Goal: Transaction & Acquisition: Purchase product/service

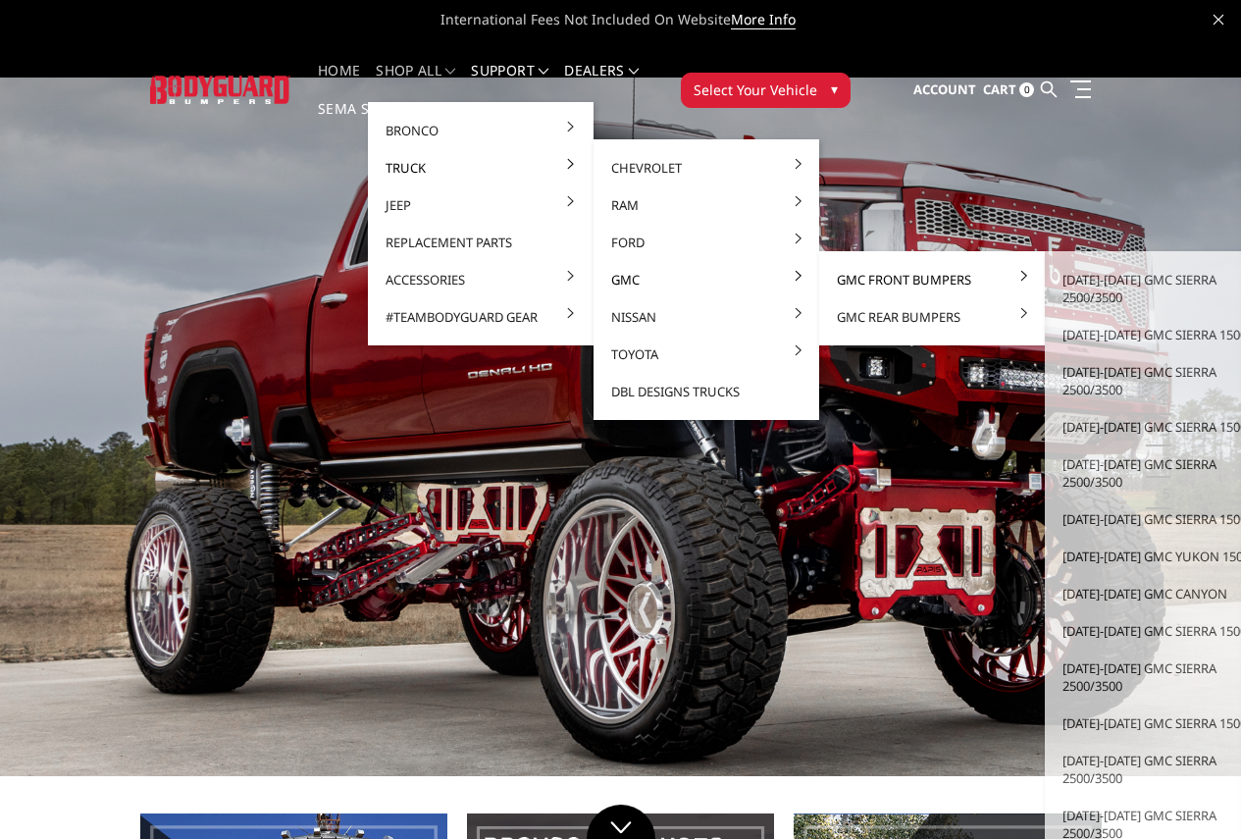
click at [873, 283] on link "GMC Front Bumpers" at bounding box center [932, 279] width 210 height 37
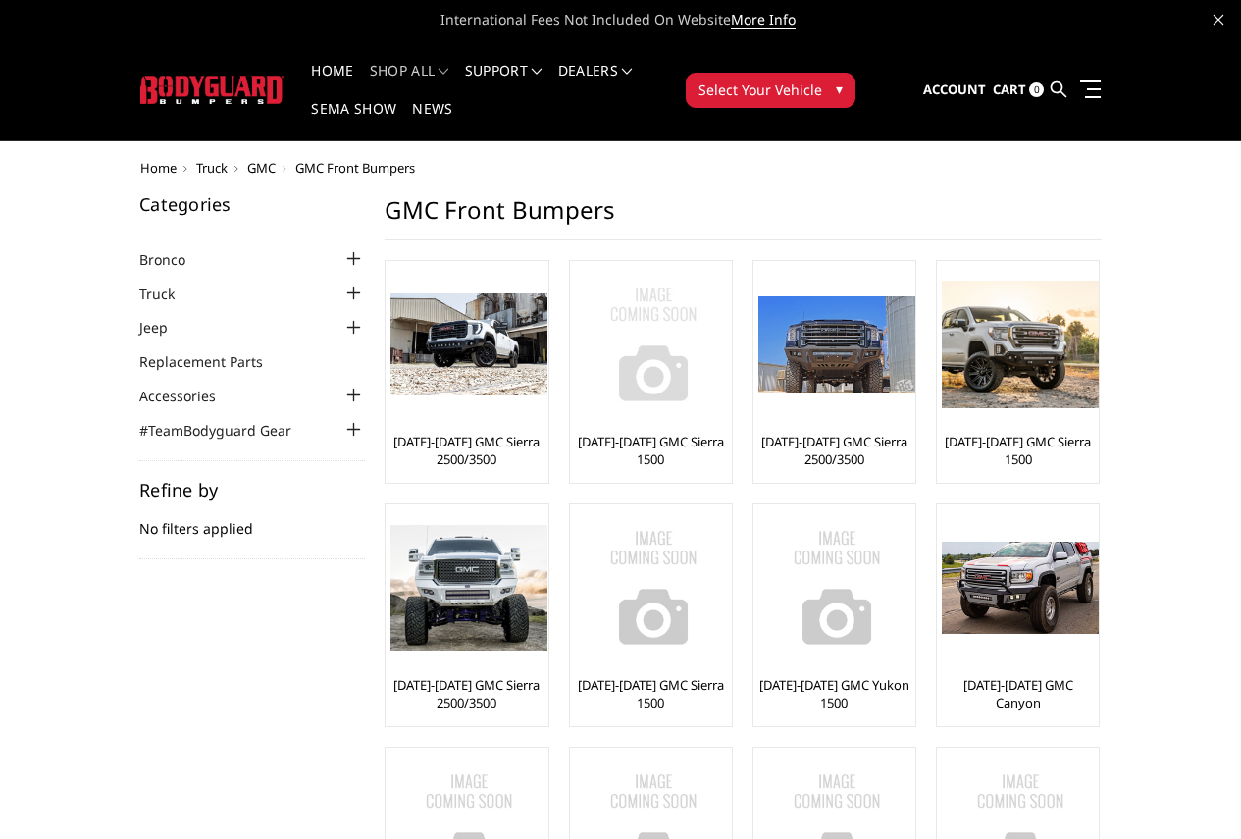
click at [575, 309] on img at bounding box center [653, 344] width 157 height 157
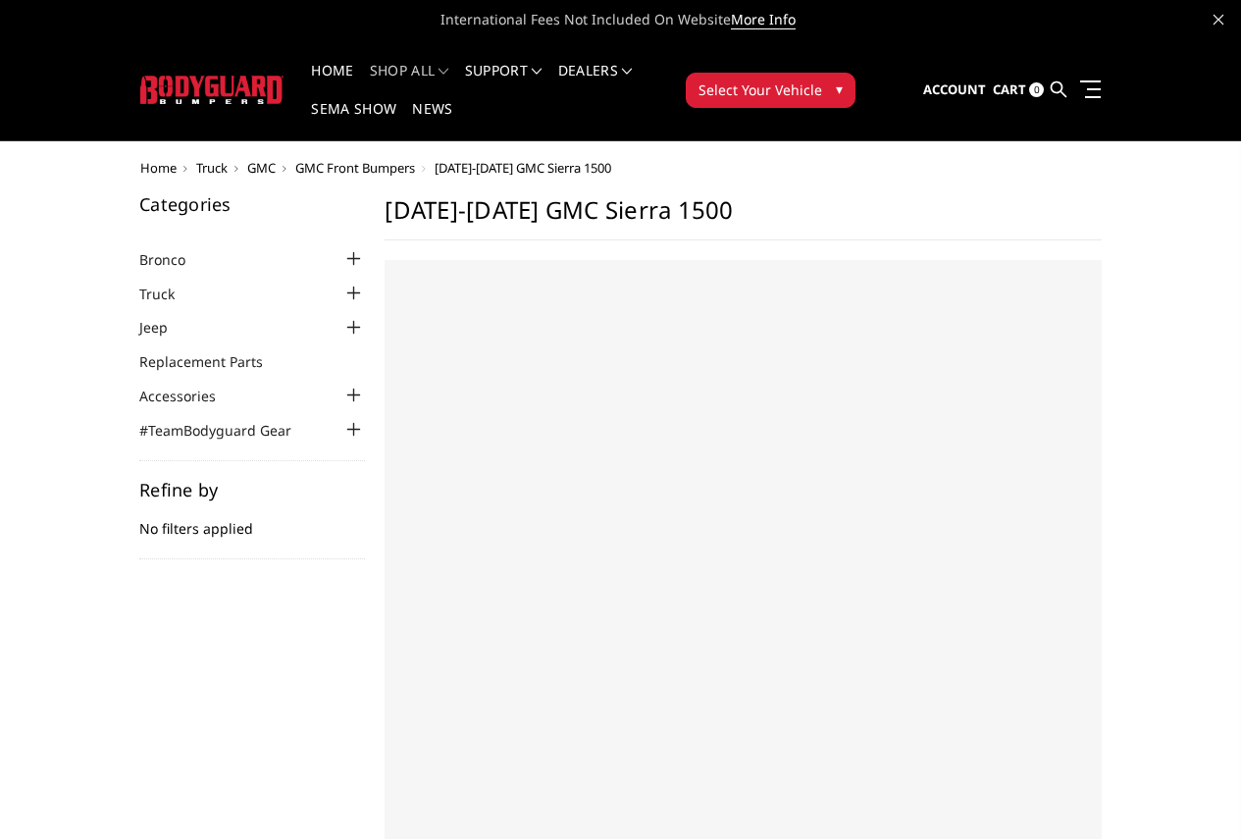
select select "US"
